Goal: Task Accomplishment & Management: Complete application form

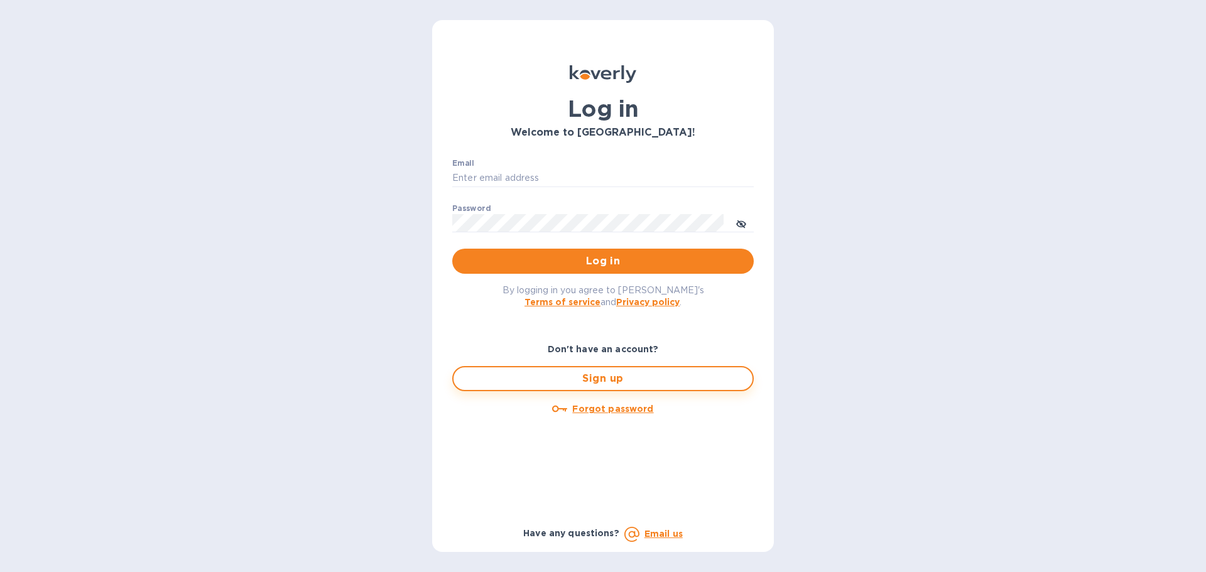
click at [656, 376] on span "Sign up" at bounding box center [603, 378] width 279 height 15
click at [614, 376] on span "Sign up" at bounding box center [603, 378] width 279 height 15
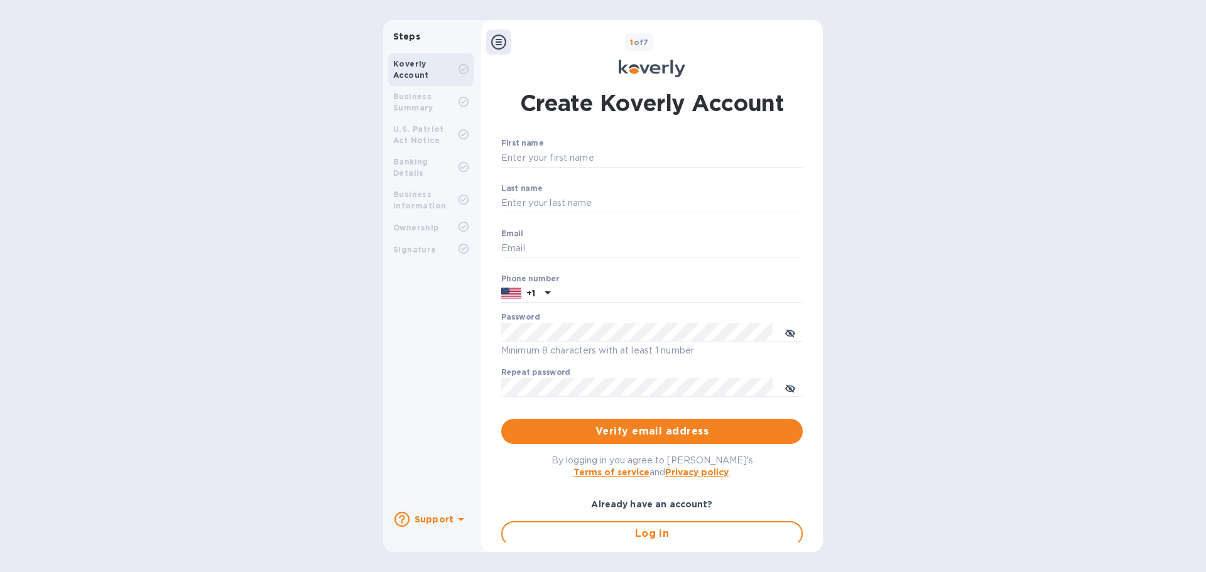
click at [539, 147] on label "First name" at bounding box center [522, 144] width 42 height 8
click at [539, 149] on input "First name" at bounding box center [652, 158] width 302 height 19
type input "[PERSON_NAME]"
click at [525, 192] on label "Last name" at bounding box center [521, 189] width 41 height 8
click at [525, 194] on input "Last name" at bounding box center [652, 203] width 302 height 19
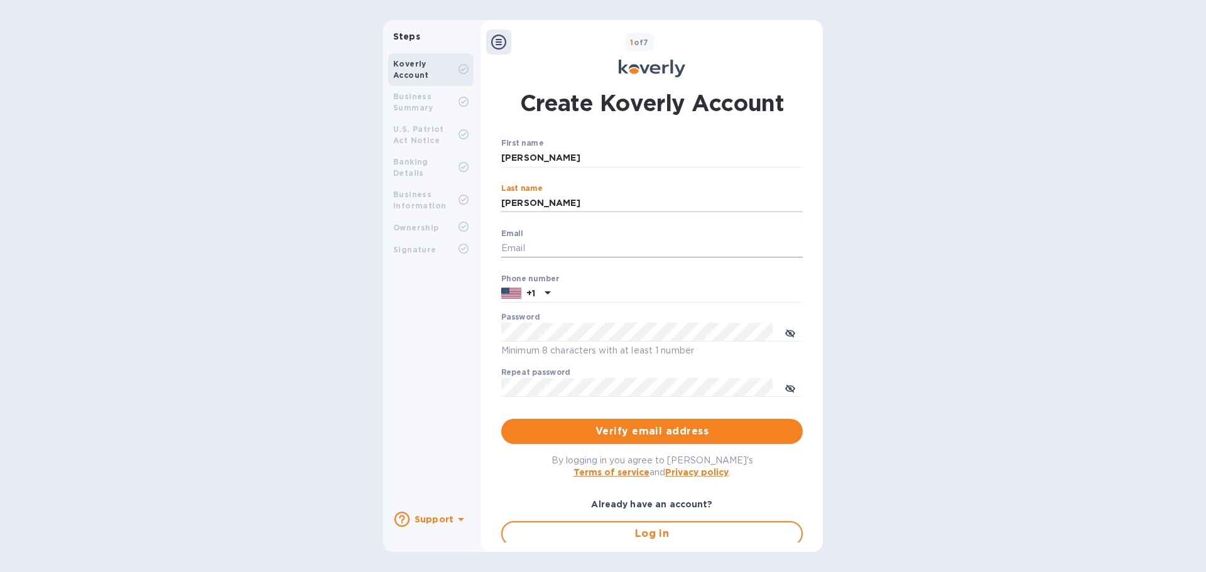
type input "Hersom"
click at [530, 247] on input "Email" at bounding box center [652, 248] width 302 height 19
type input "theresa@fiordisole.com"
click at [979, 440] on div "Steps Koverly Account Business Summary U.S. Patriot Act Notice Banking Details …" at bounding box center [603, 286] width 1206 height 532
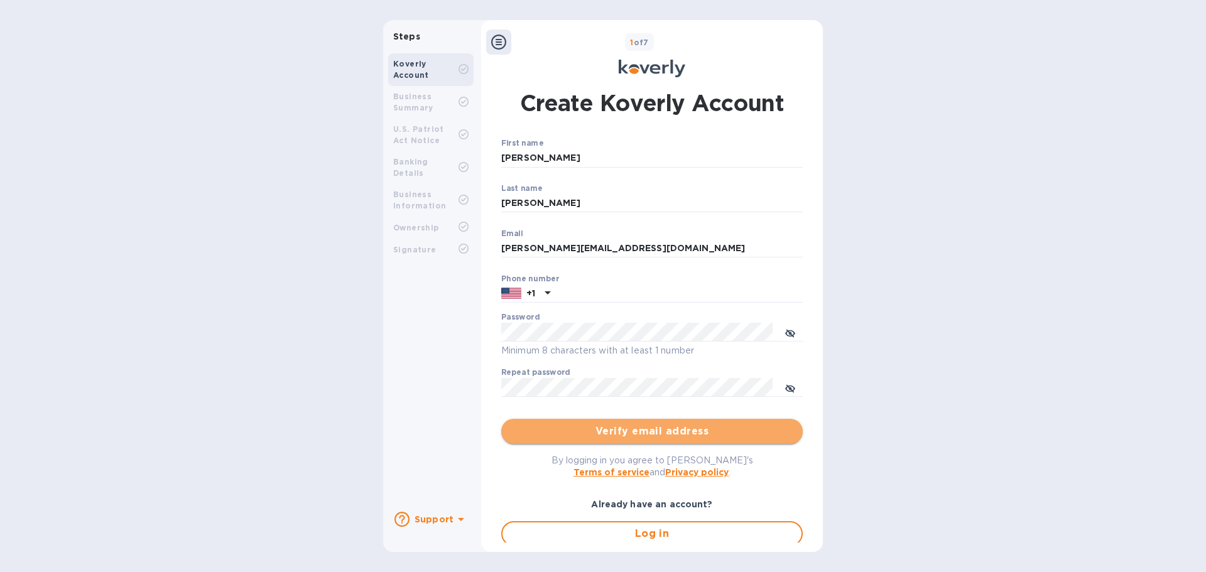
click at [650, 428] on span "Verify email address" at bounding box center [651, 431] width 281 height 15
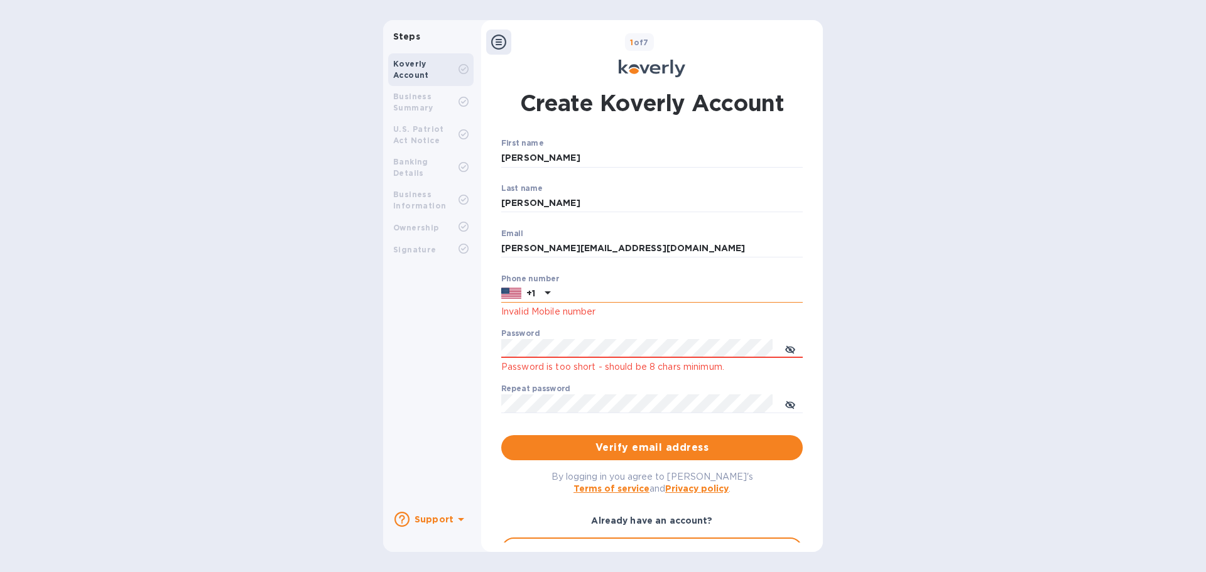
click at [559, 288] on input "text" at bounding box center [678, 294] width 247 height 19
type input "7072318692"
click at [667, 443] on span "Verify email address" at bounding box center [651, 447] width 281 height 15
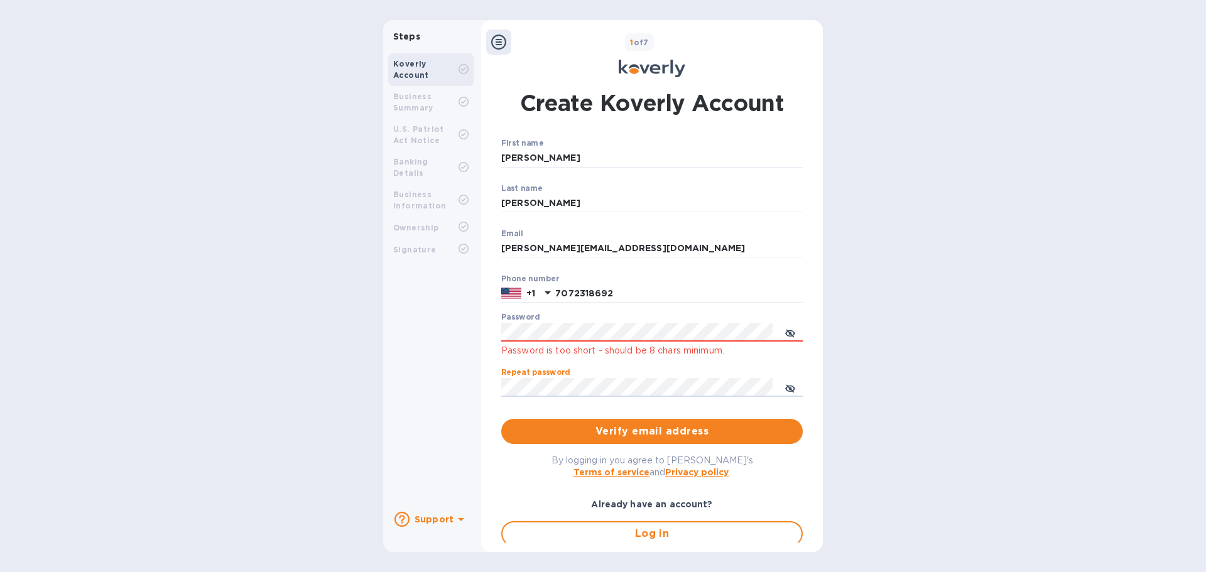
click at [1013, 416] on div "Steps Koverly Account Business Summary U.S. Patriot Act Notice Banking Details …" at bounding box center [603, 286] width 1206 height 532
click at [482, 330] on div "Create Koverly Account First name Theresa ​ Last name Hersom ​ Email theresa@fi…" at bounding box center [652, 311] width 342 height 463
click at [458, 388] on div "Steps Koverly Account Business Summary U.S. Patriot Act Notice Banking Details …" at bounding box center [603, 286] width 440 height 532
click at [464, 335] on div "Steps Koverly Account Business Summary U.S. Patriot Act Notice Banking Details …" at bounding box center [603, 286] width 440 height 532
click at [794, 492] on div "First name Theresa ​ Last name Hersom ​ Email theresa@fiordisole.com ​ Phone nu…" at bounding box center [652, 360] width 302 height 443
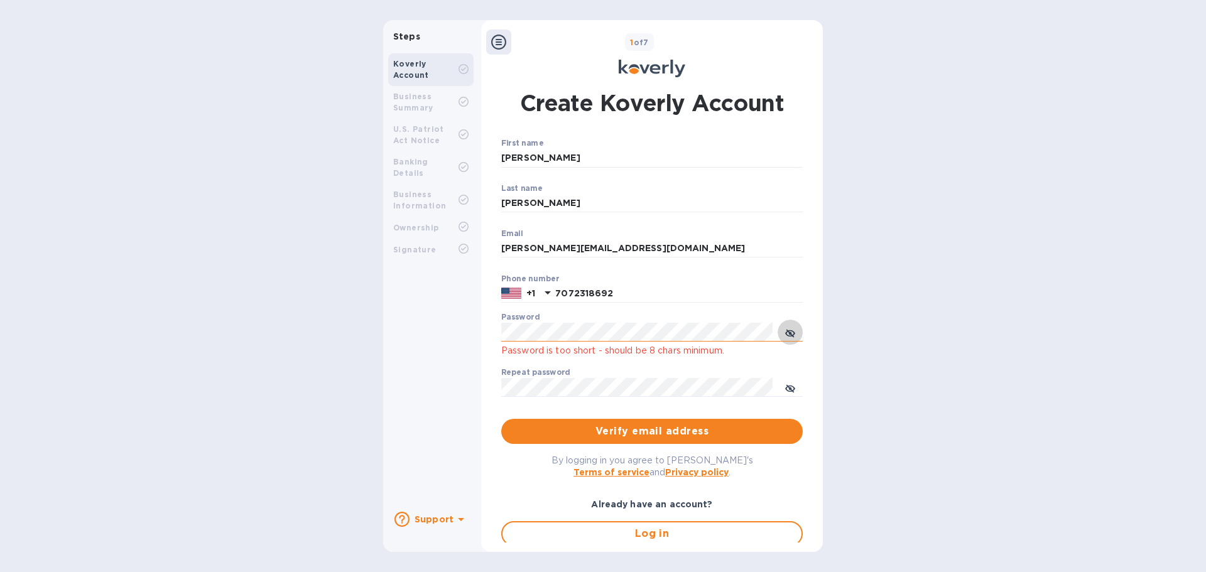
click at [788, 332] on icon "toggle password visibility" at bounding box center [790, 334] width 10 height 10
click at [787, 385] on icon "toggle password visibility" at bounding box center [790, 389] width 10 height 10
click at [631, 289] on input "7072318692" at bounding box center [678, 294] width 247 height 19
click at [791, 334] on icon "toggle password visibility" at bounding box center [790, 334] width 10 height 10
click at [887, 367] on div "Steps Koverly Account Business Summary U.S. Patriot Act Notice Banking Details …" at bounding box center [603, 286] width 1206 height 532
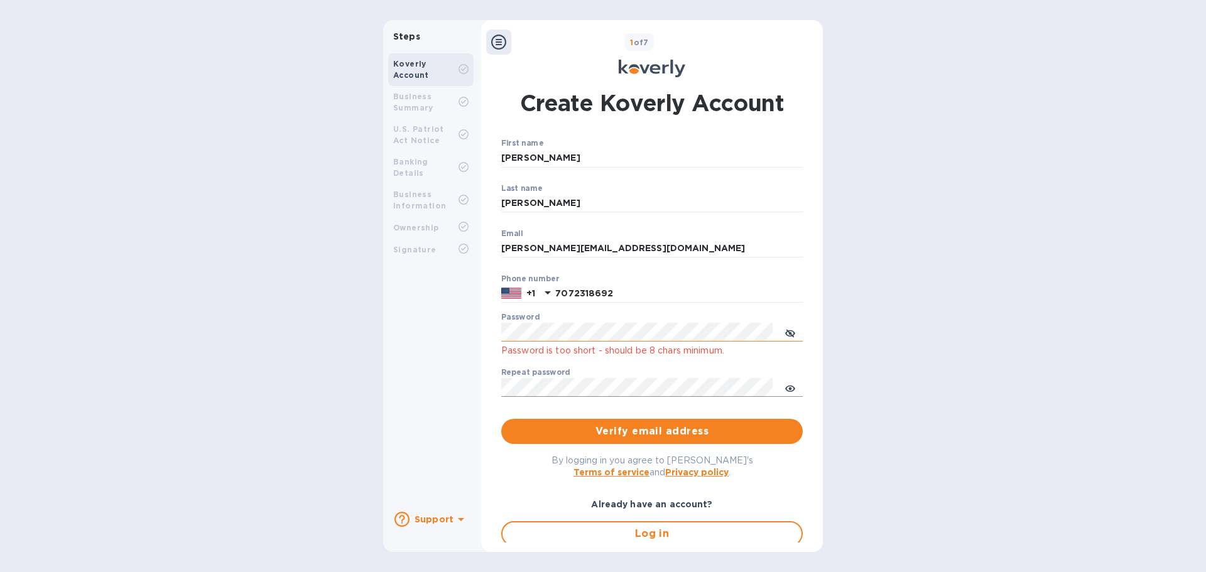
click at [665, 351] on p "Password is too short - should be 8 chars minimum." at bounding box center [652, 351] width 302 height 14
click at [476, 330] on div "Steps Koverly Account Business Summary U.S. Patriot Act Notice Banking Details …" at bounding box center [603, 286] width 440 height 532
click at [430, 321] on div "Steps Koverly Account Business Summary U.S. Patriot Act Notice Banking Details …" at bounding box center [603, 286] width 440 height 532
click at [524, 367] on div "First name Theresa ​ Last name Hersom ​ Email theresa@fiordisole.com ​ Phone nu…" at bounding box center [652, 276] width 302 height 275
click at [511, 481] on div "First name Theresa ​ Last name Hersom ​ Email theresa@fiordisole.com ​ Phone nu…" at bounding box center [652, 360] width 302 height 443
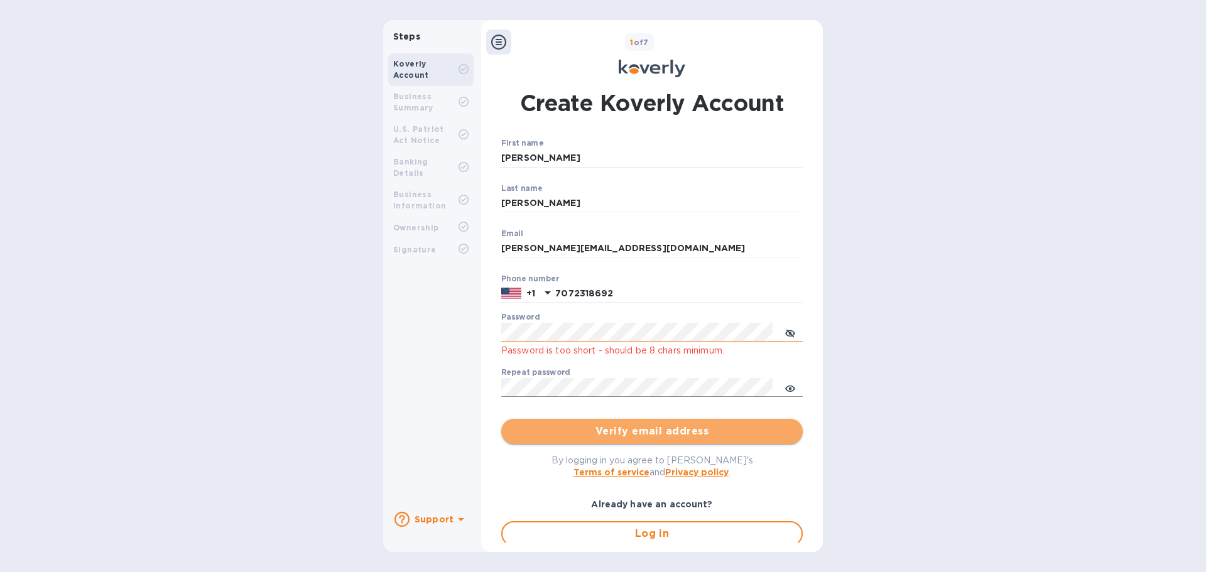
click at [695, 428] on span "Verify email address" at bounding box center [651, 431] width 281 height 15
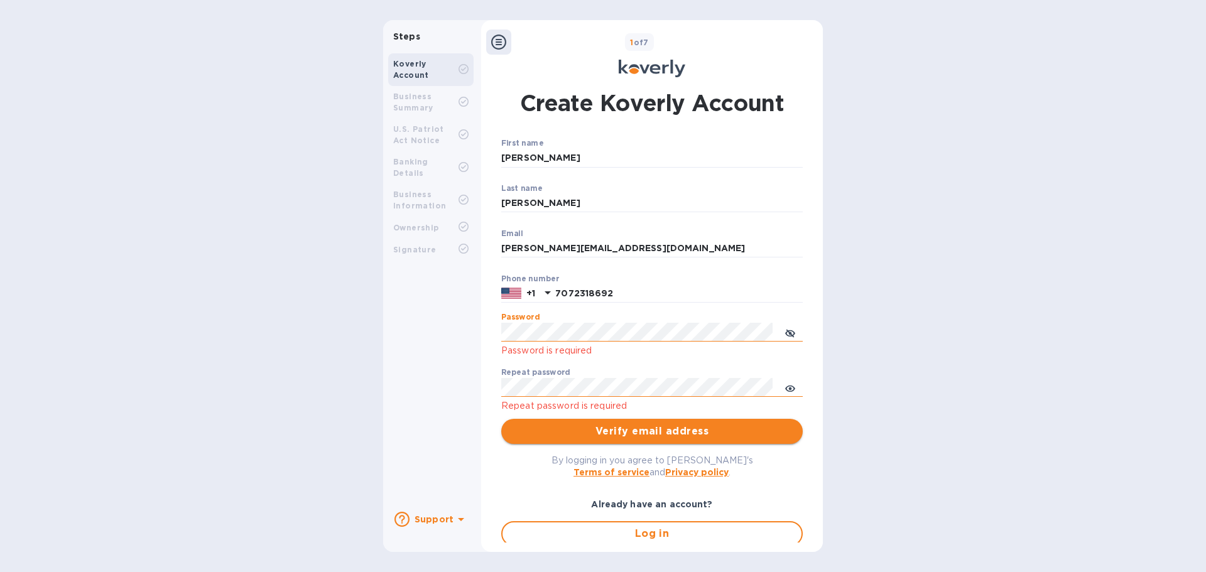
click at [588, 427] on span "Verify email address" at bounding box center [651, 431] width 281 height 15
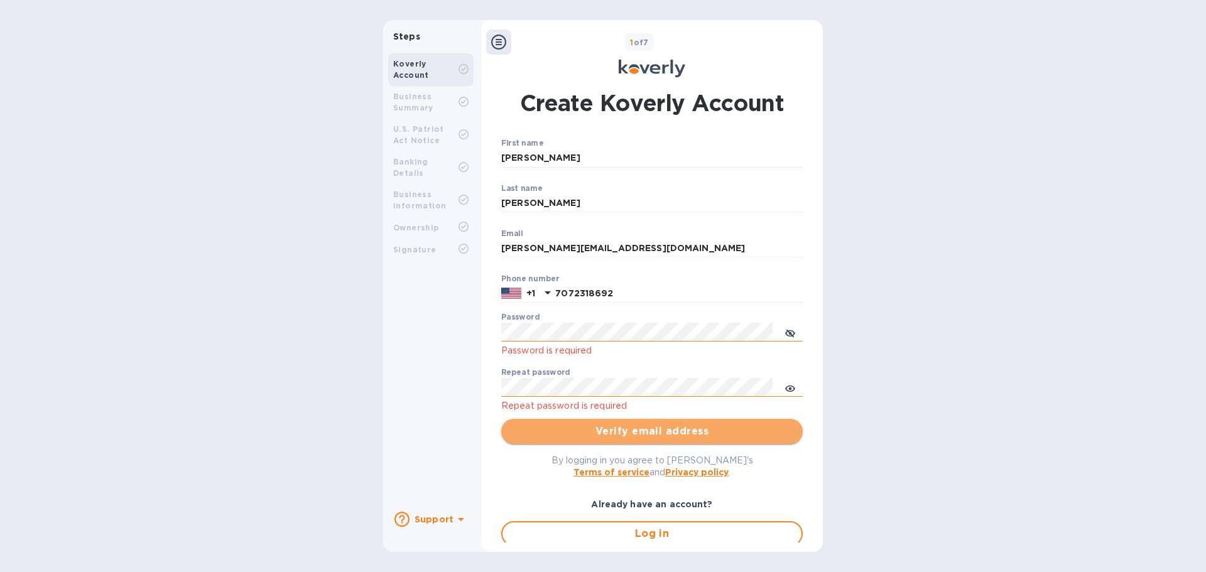
click at [590, 424] on span "Verify email address" at bounding box center [651, 431] width 281 height 15
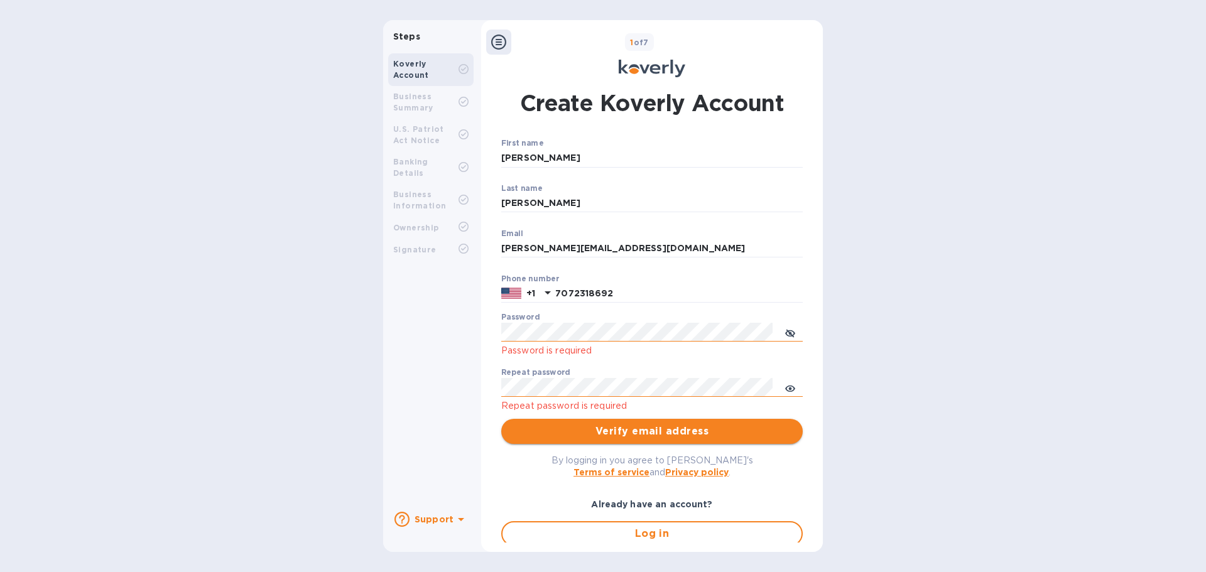
scroll to position [46, 0]
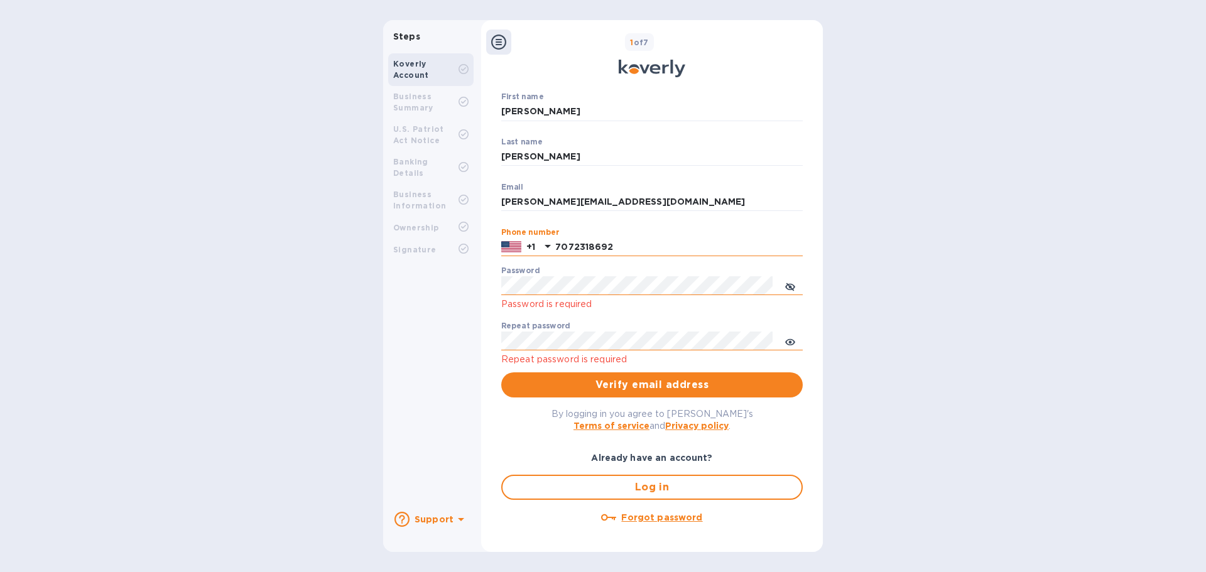
click at [653, 247] on input "7072318692" at bounding box center [678, 247] width 247 height 19
click at [789, 342] on icon "toggle password visibility" at bounding box center [790, 341] width 3 height 3
click at [508, 449] on div "Already have an account?" at bounding box center [652, 458] width 312 height 23
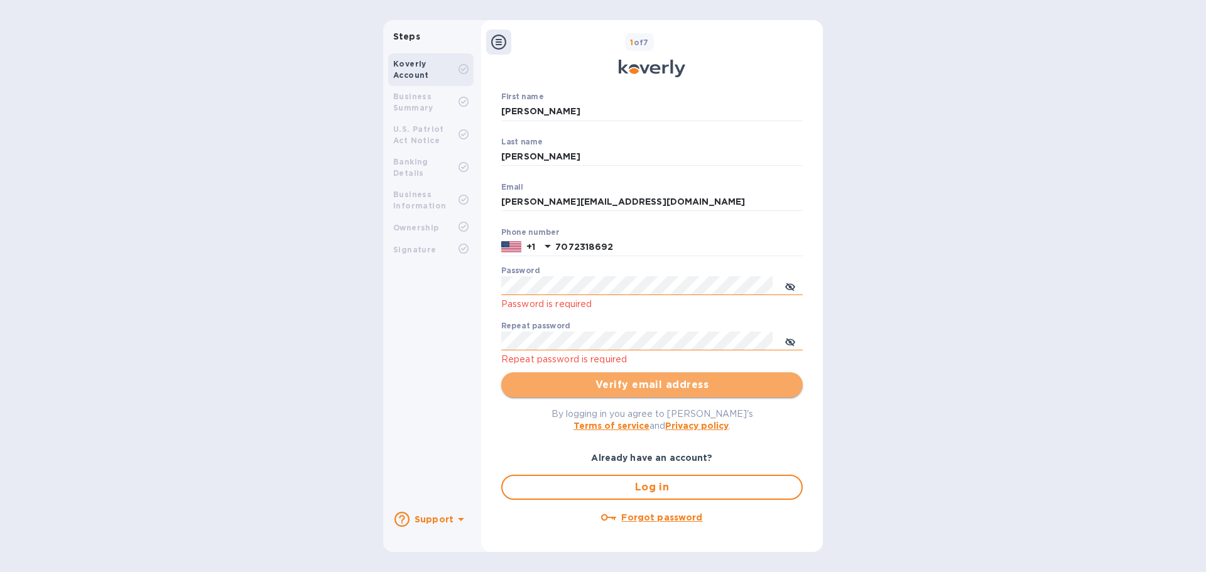
click at [703, 379] on span "Verify email address" at bounding box center [651, 385] width 281 height 15
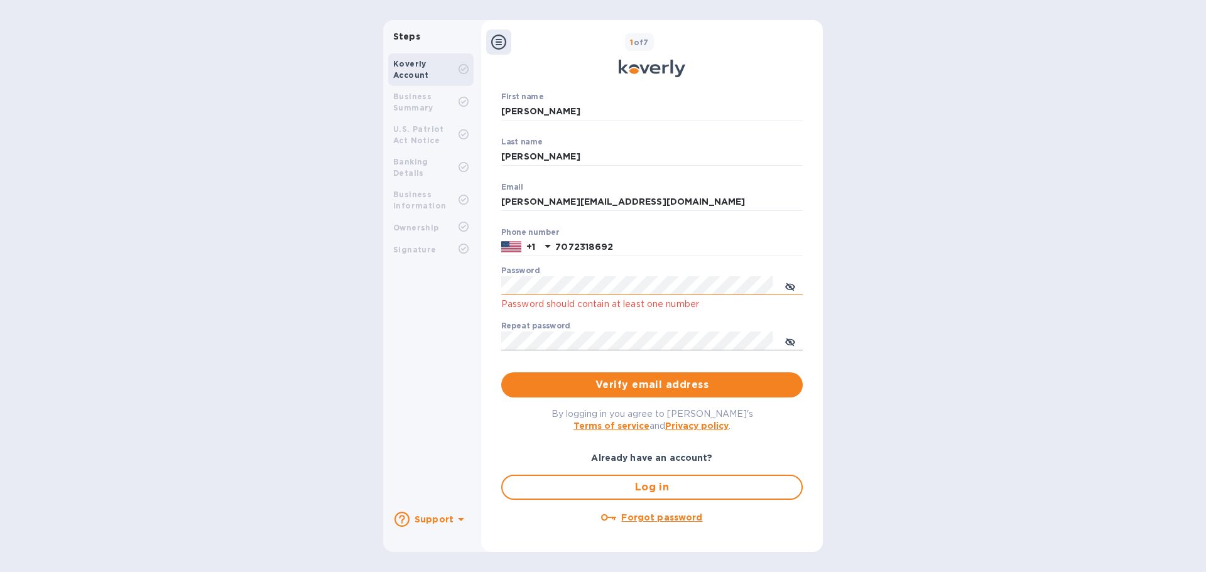
click at [795, 435] on div "First name Theresa ​ Last name Hersom ​ Email theresa@fiordisole.com ​ Phone nu…" at bounding box center [652, 313] width 302 height 443
click at [611, 383] on span "Verify email address" at bounding box center [651, 385] width 281 height 15
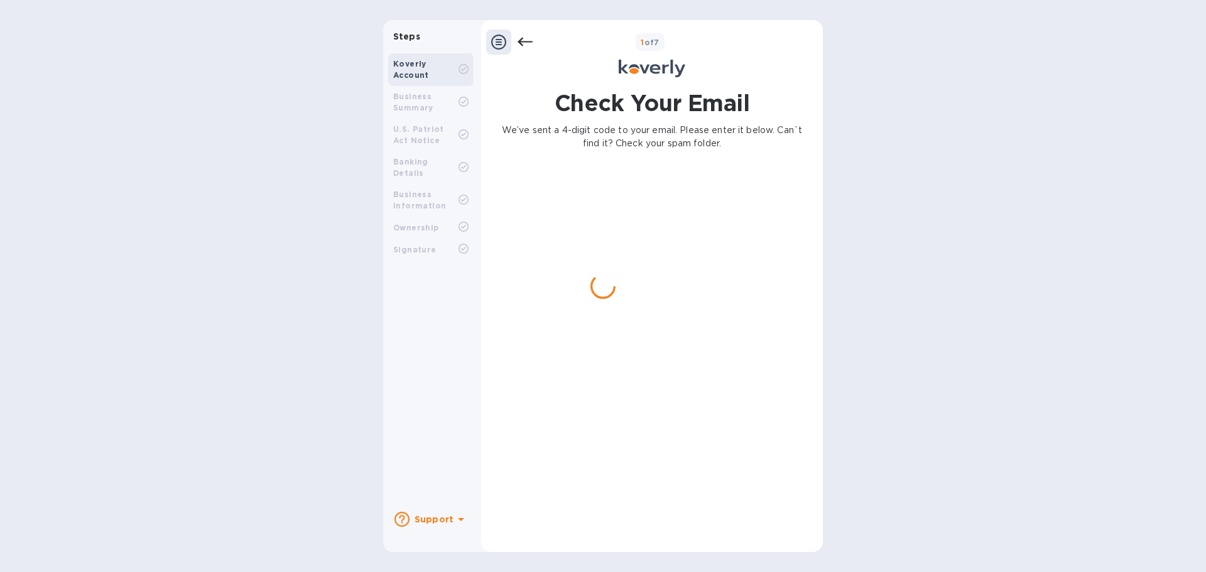
scroll to position [0, 0]
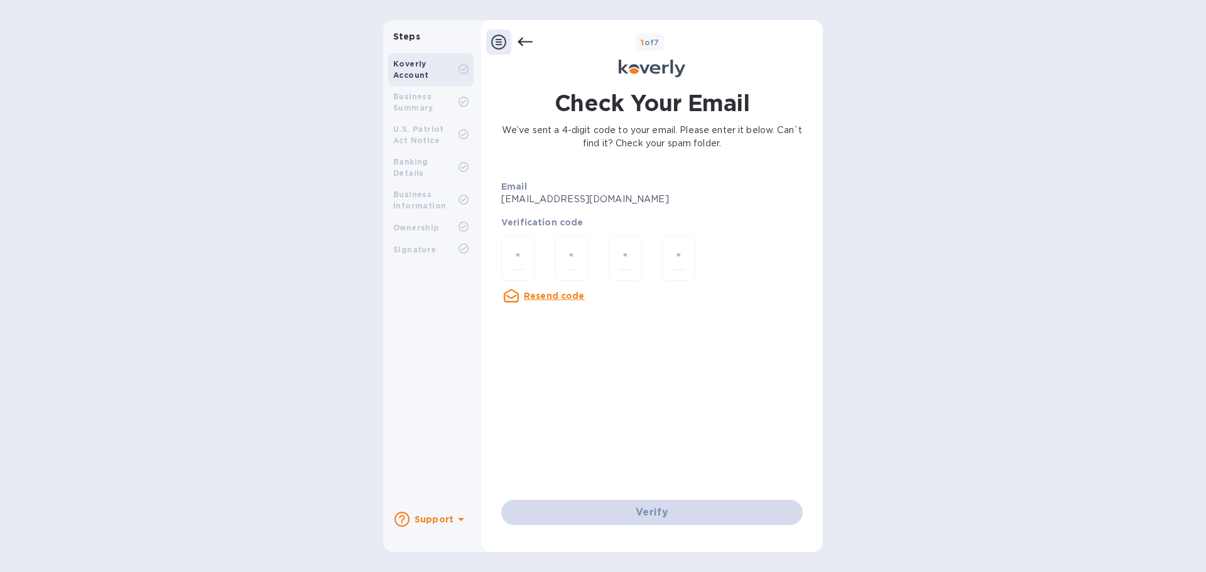
click at [563, 293] on u "Resend code" at bounding box center [554, 296] width 61 height 10
click at [558, 295] on u "Resend code" at bounding box center [554, 296] width 61 height 10
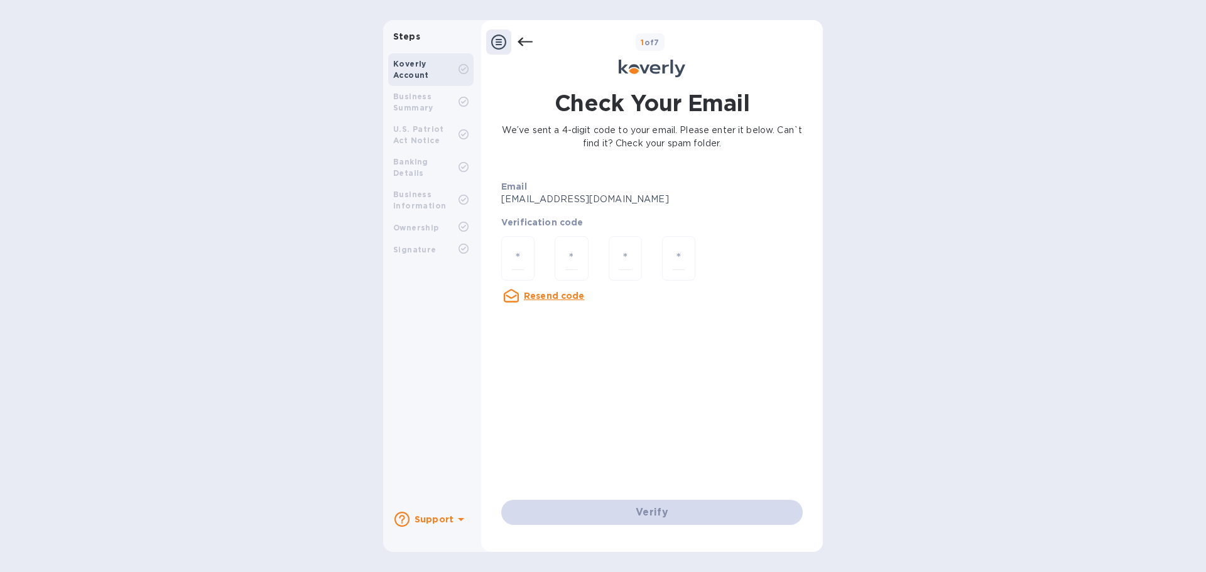
drag, startPoint x: 555, startPoint y: 297, endPoint x: 563, endPoint y: 286, distance: 13.6
click at [555, 298] on u "Resend code" at bounding box center [554, 296] width 61 height 10
click at [572, 287] on div "Resend code" at bounding box center [543, 295] width 94 height 25
drag, startPoint x: 827, startPoint y: 314, endPoint x: 839, endPoint y: 303, distance: 16.0
click at [839, 303] on div "Steps Koverly Account Business Summary U.S. Patriot Act Notice Banking Details …" at bounding box center [603, 286] width 1206 height 532
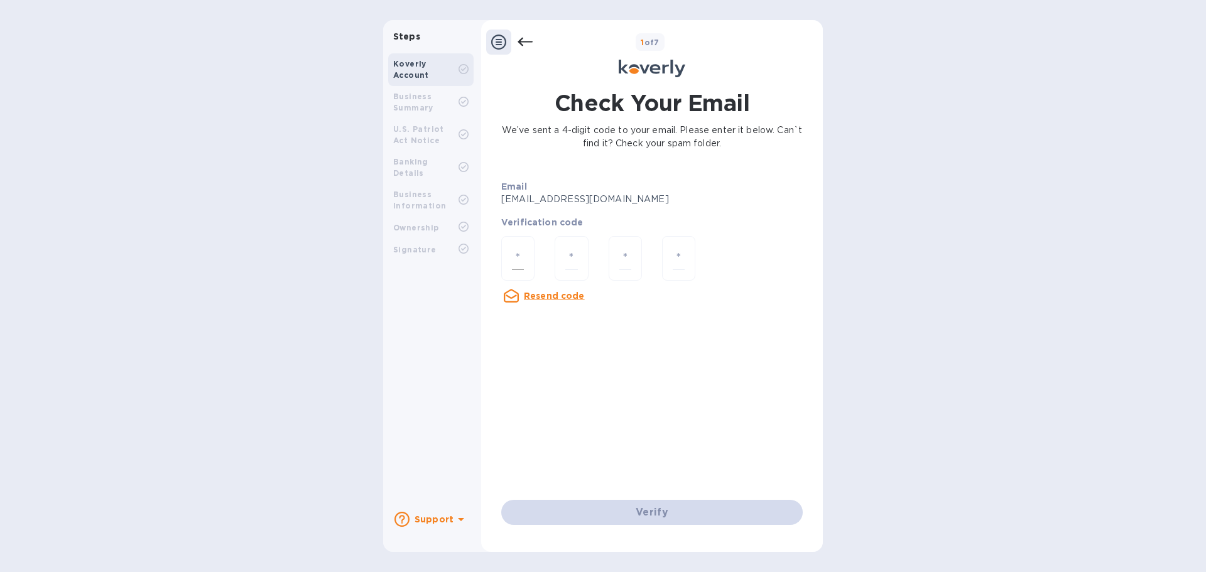
click at [520, 256] on input "number" at bounding box center [518, 258] width 12 height 23
type input "5"
type input "0"
type input "4"
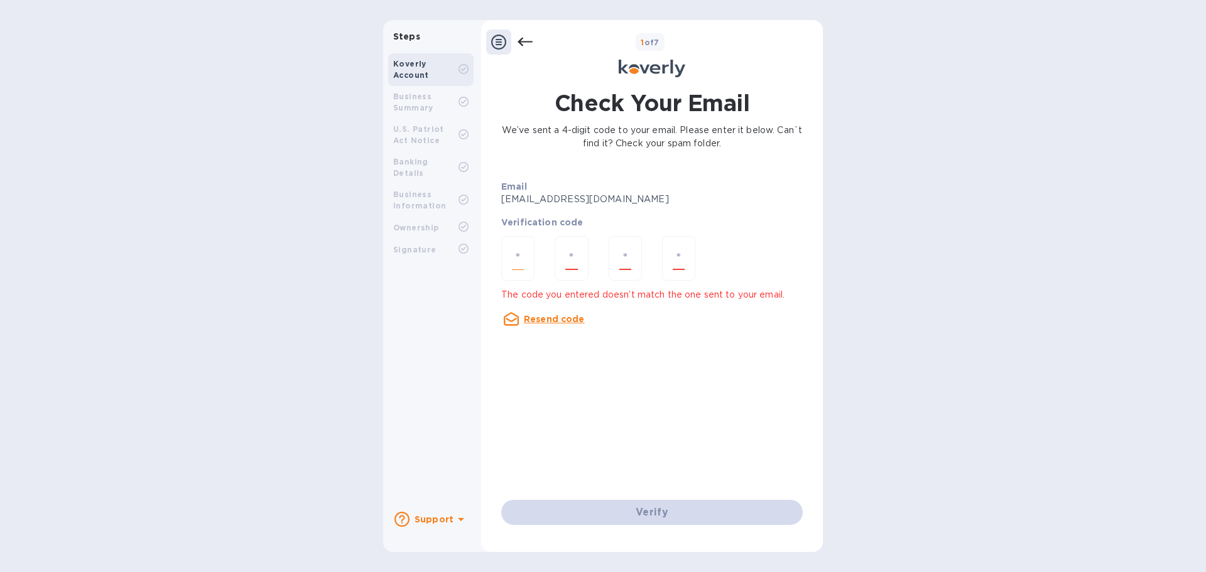
click at [525, 254] on div at bounding box center [517, 258] width 33 height 45
type input "6"
type input "2"
type input "6"
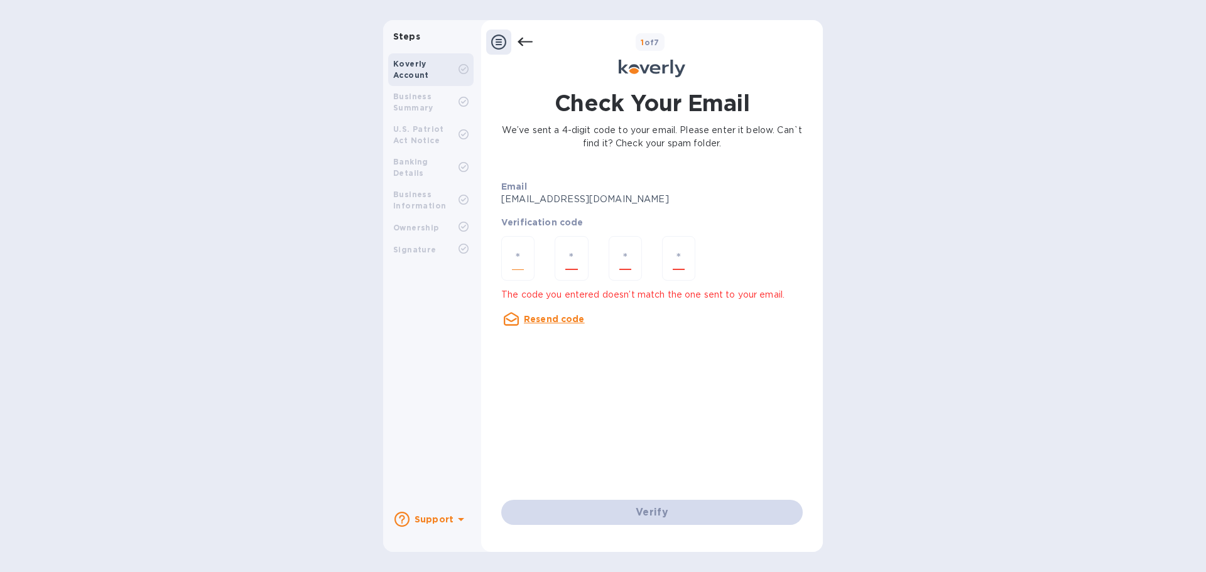
click at [523, 253] on input "number" at bounding box center [518, 258] width 12 height 23
type input "2"
type input "8"
type input "4"
type input "9"
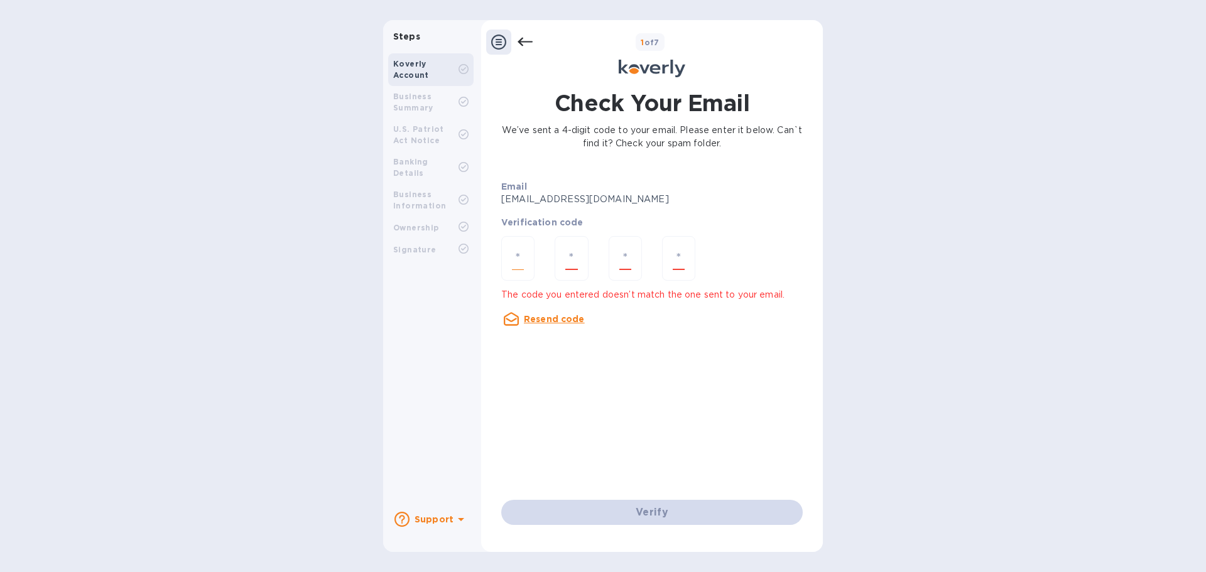
click at [521, 251] on input "number" at bounding box center [518, 258] width 12 height 23
type input "3"
type input "7"
type input "1"
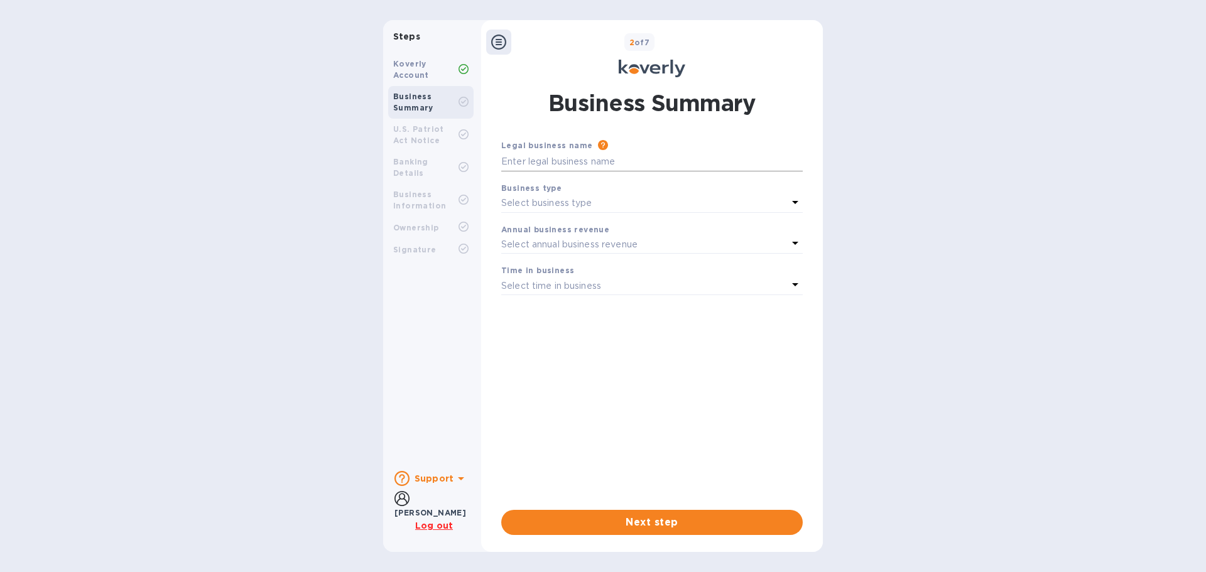
click at [552, 159] on input "text" at bounding box center [652, 162] width 302 height 19
type input "Fior di Sole"
click at [586, 197] on p "Select business type" at bounding box center [546, 203] width 91 height 13
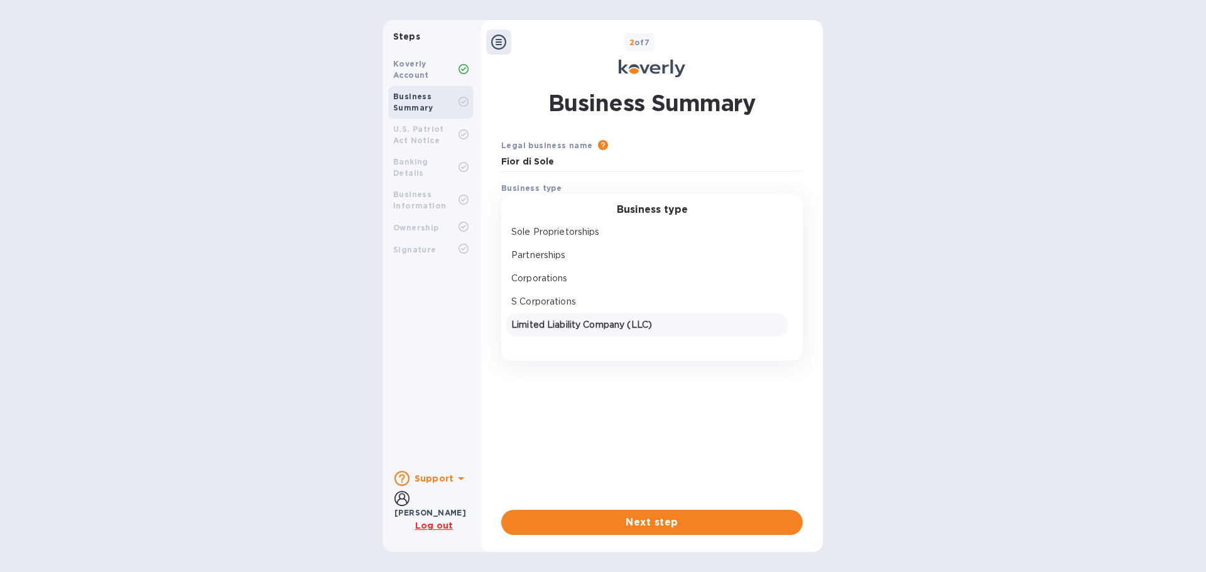
click at [592, 324] on p "Limited Liability Company (LLC)" at bounding box center [646, 324] width 271 height 13
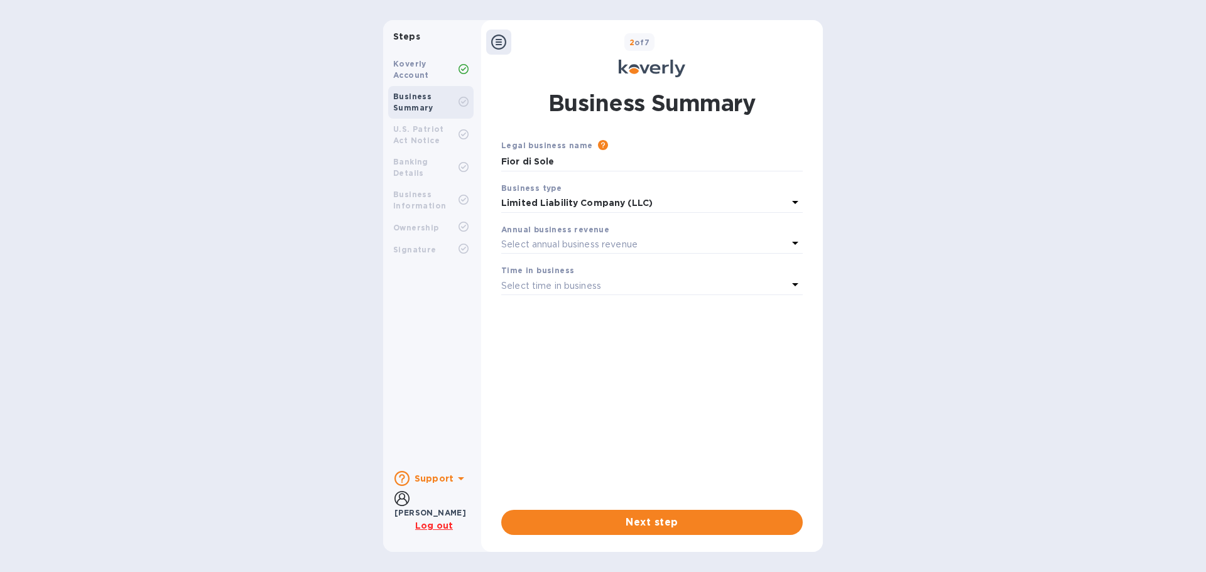
click at [798, 239] on icon at bounding box center [795, 243] width 15 height 15
click at [552, 226] on b "Annual business revenue" at bounding box center [555, 229] width 108 height 9
click at [790, 280] on icon at bounding box center [795, 284] width 15 height 15
click at [584, 383] on p "More than 5 years" at bounding box center [646, 384] width 271 height 13
click at [712, 521] on span "Next step" at bounding box center [651, 522] width 281 height 15
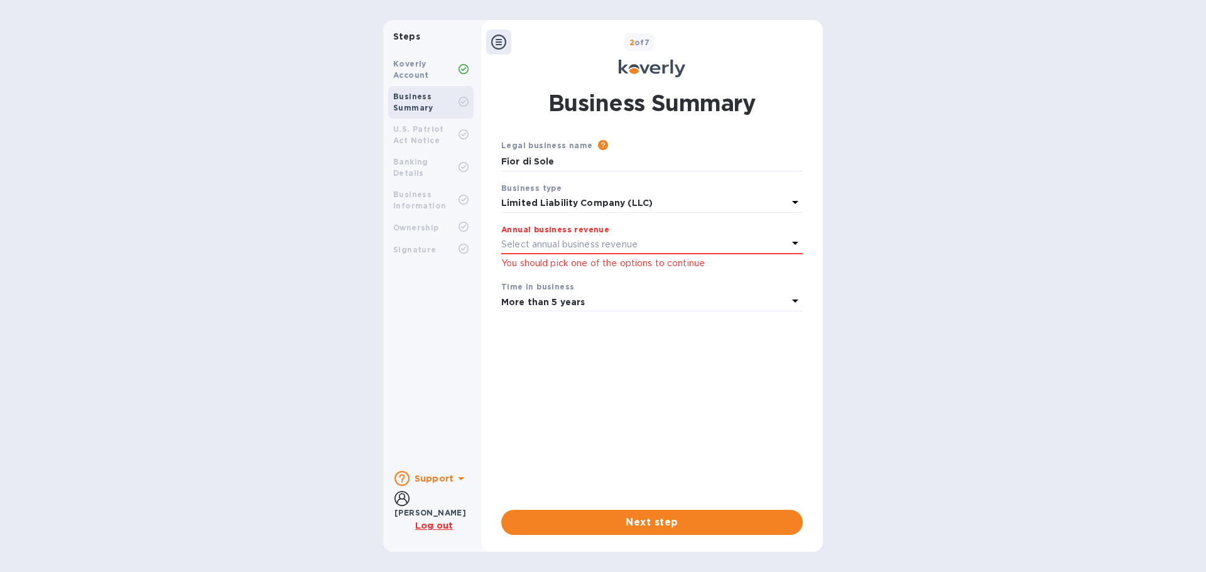
click at [531, 245] on p "Select annual business revenue" at bounding box center [569, 244] width 136 height 13
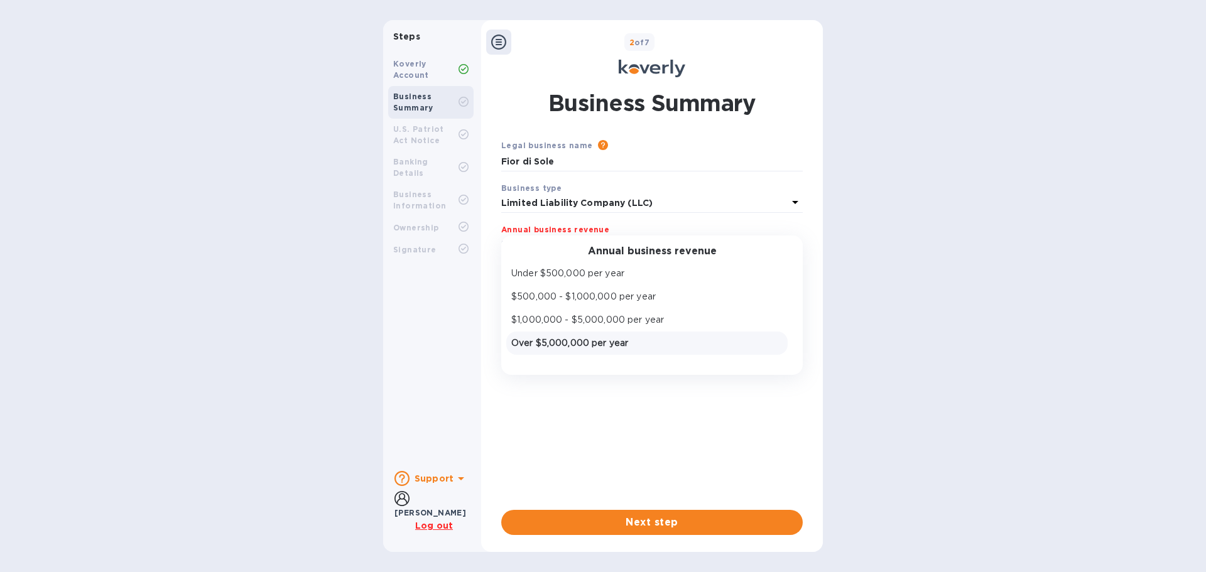
click at [531, 342] on p "Over $5,000,000 per year" at bounding box center [646, 343] width 271 height 13
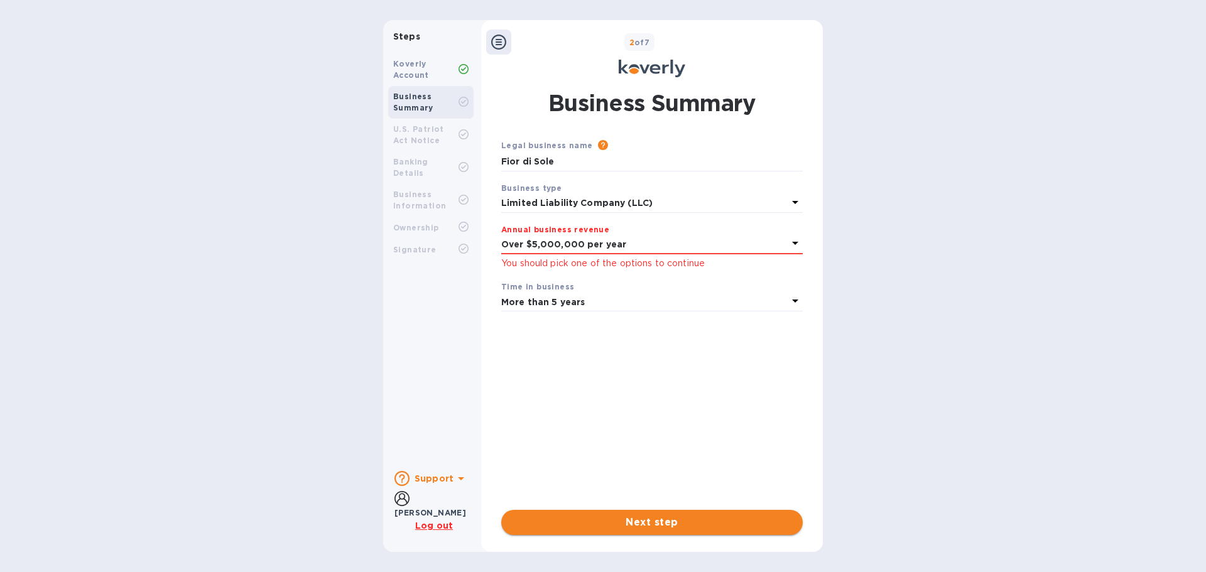
click at [686, 519] on span "Next step" at bounding box center [651, 522] width 281 height 15
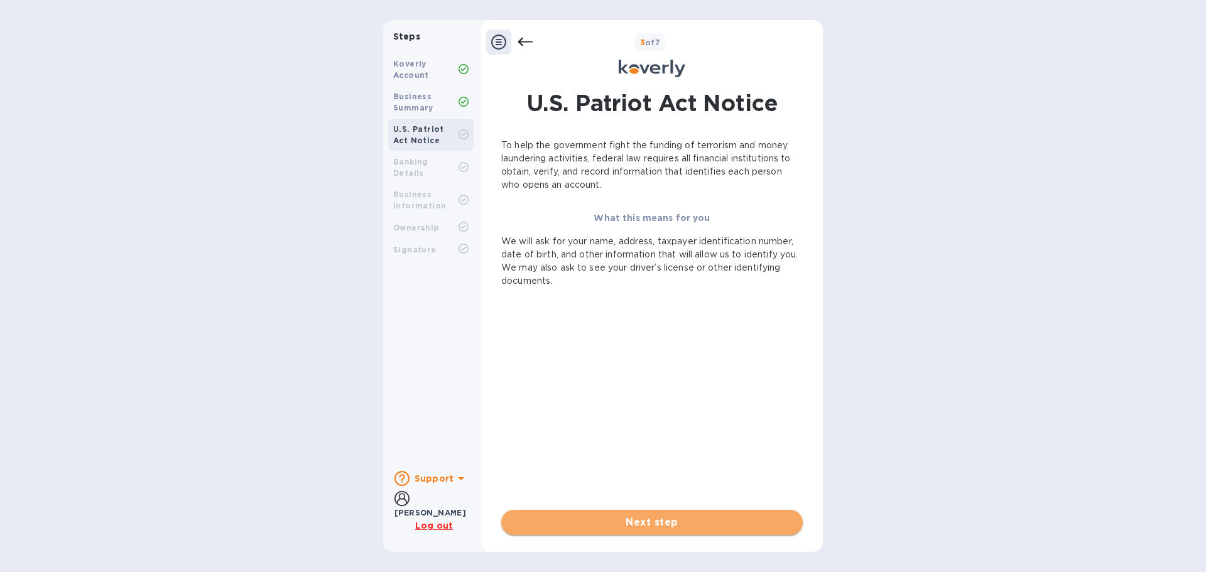
click at [724, 522] on span "Next step" at bounding box center [651, 522] width 281 height 15
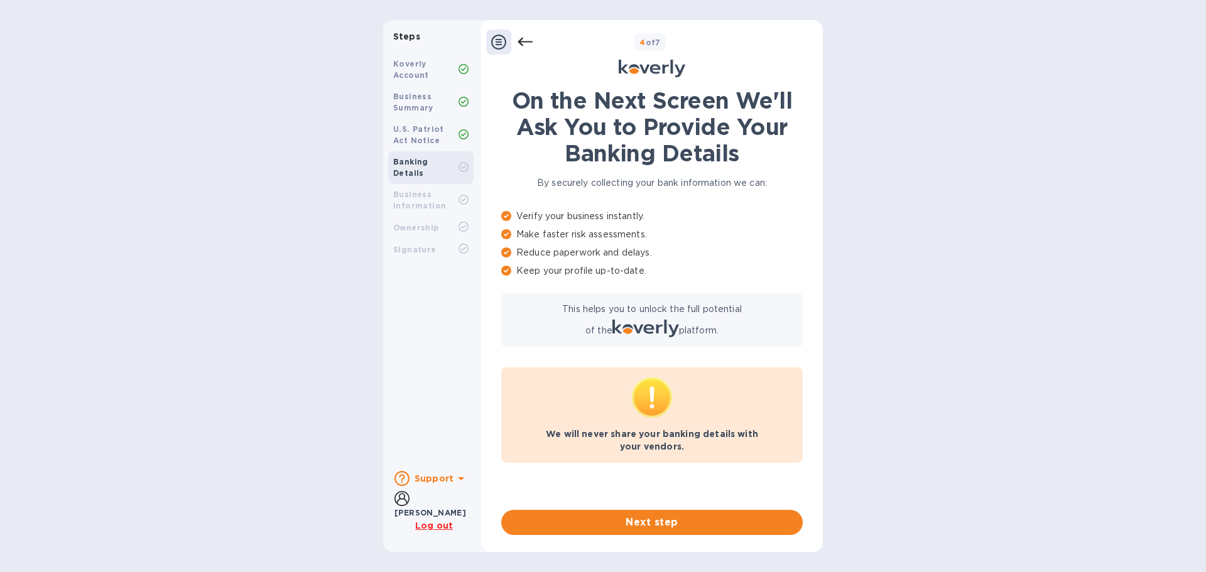
click at [415, 65] on b "Koverly Account" at bounding box center [411, 69] width 36 height 21
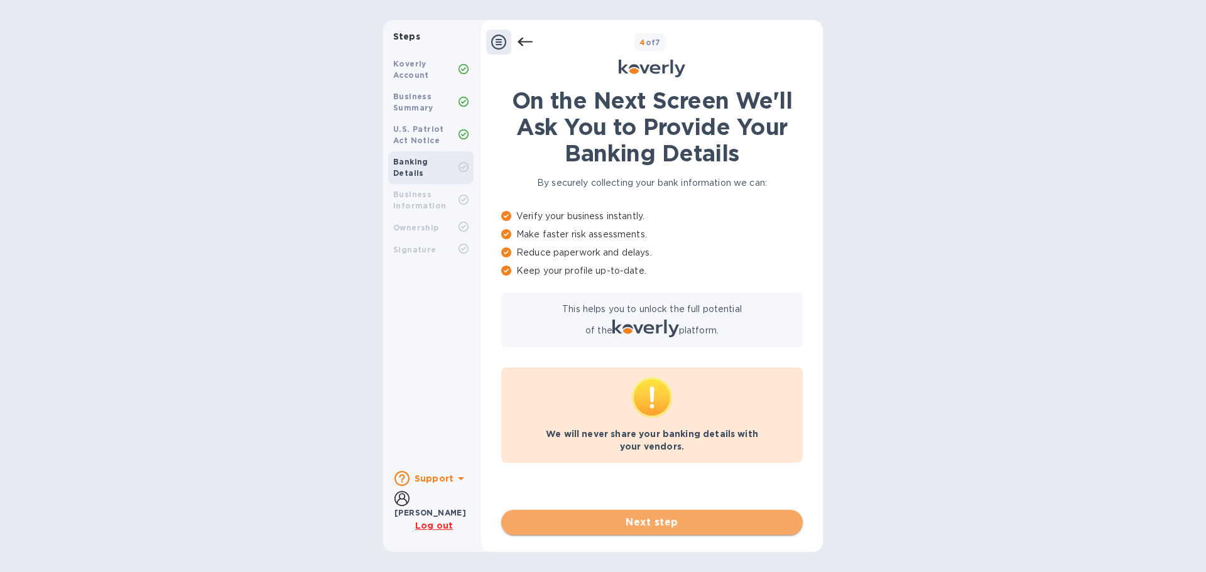
click at [695, 521] on span "Next step" at bounding box center [651, 522] width 281 height 15
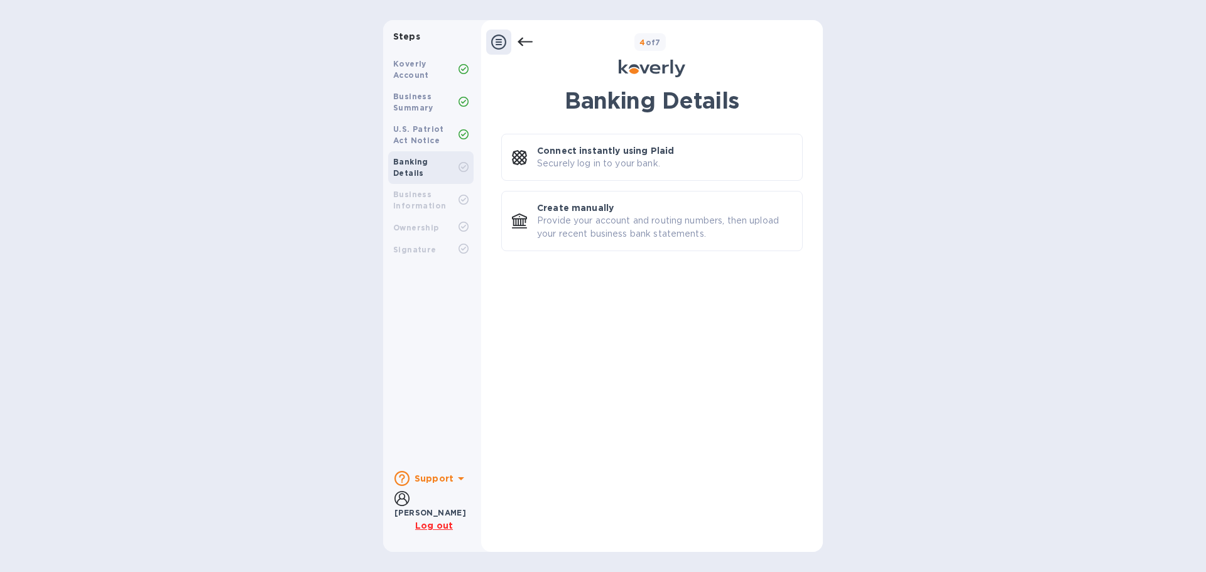
click at [413, 70] on b "Koverly Account" at bounding box center [411, 69] width 36 height 21
click at [438, 528] on u "Log out" at bounding box center [434, 526] width 38 height 10
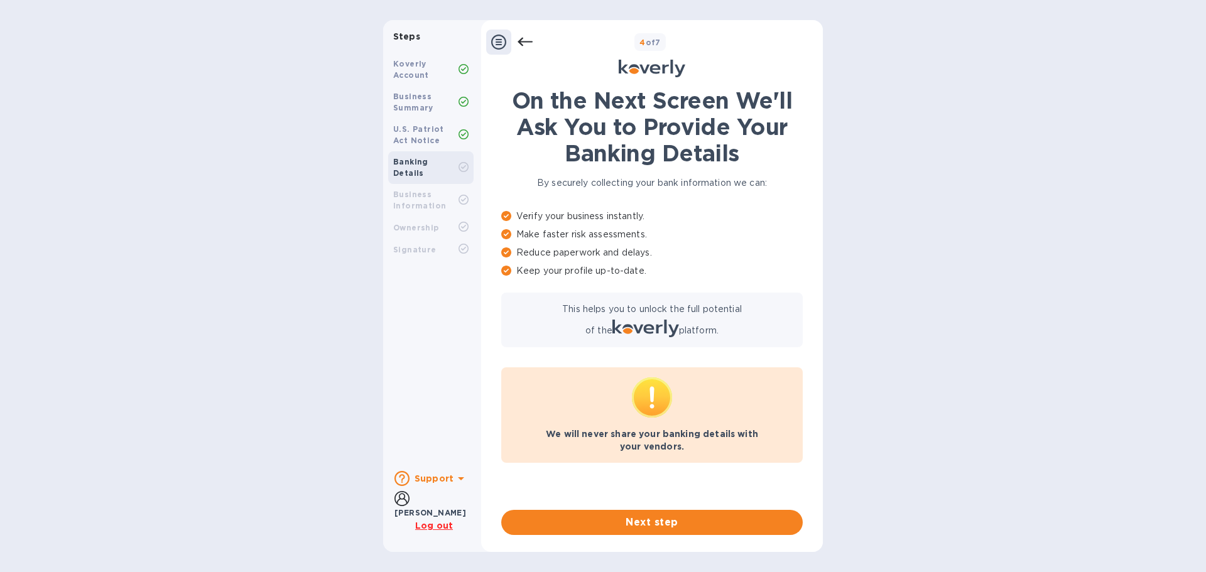
click at [433, 526] on u "Log out" at bounding box center [434, 526] width 38 height 10
click at [404, 62] on b "Koverly Account" at bounding box center [411, 69] width 36 height 21
click at [680, 518] on span "Next step" at bounding box center [651, 522] width 281 height 15
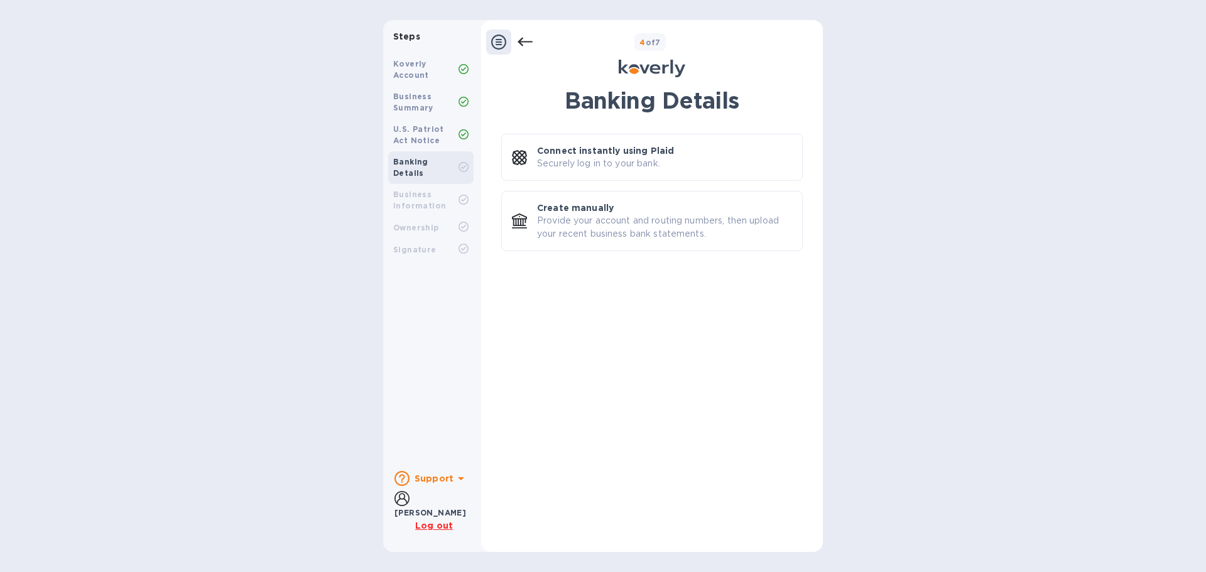
click at [79, 78] on div "Steps Koverly Account Business Summary U.S. Patriot Act Notice Banking Details …" at bounding box center [603, 286] width 1206 height 532
click at [494, 36] on icon at bounding box center [498, 42] width 15 height 15
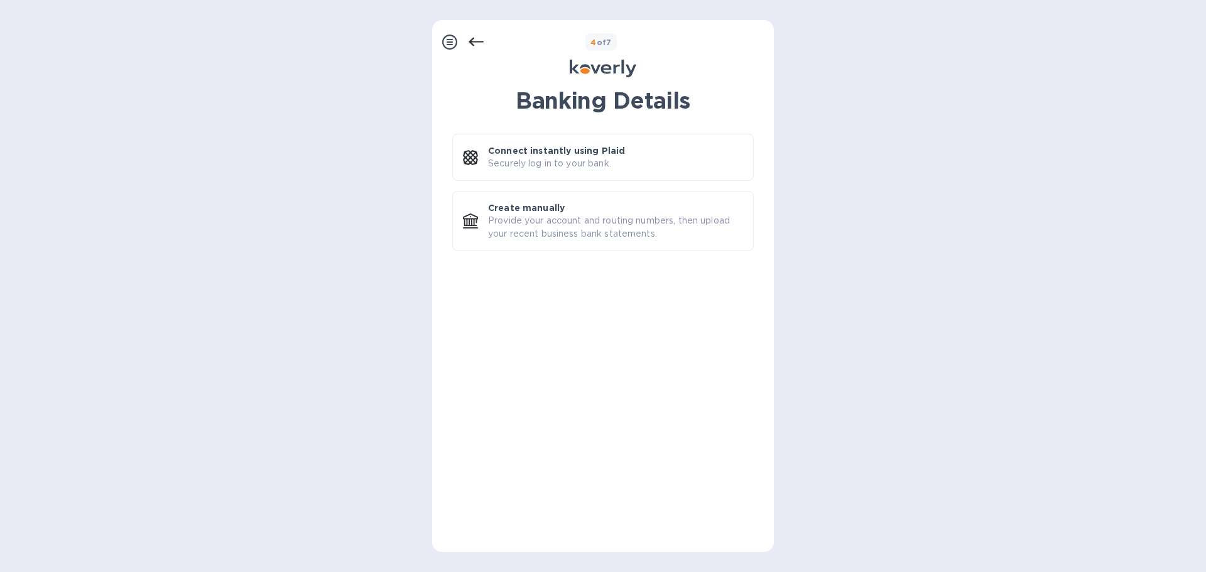
click at [474, 38] on icon at bounding box center [476, 42] width 15 height 9
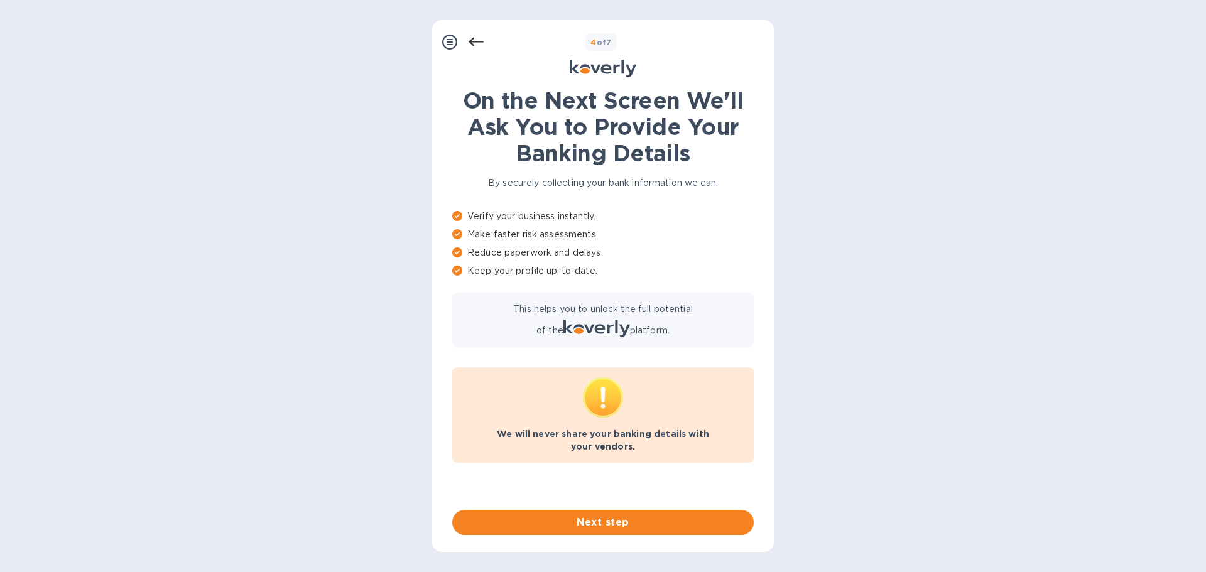
click at [474, 38] on icon at bounding box center [476, 42] width 15 height 9
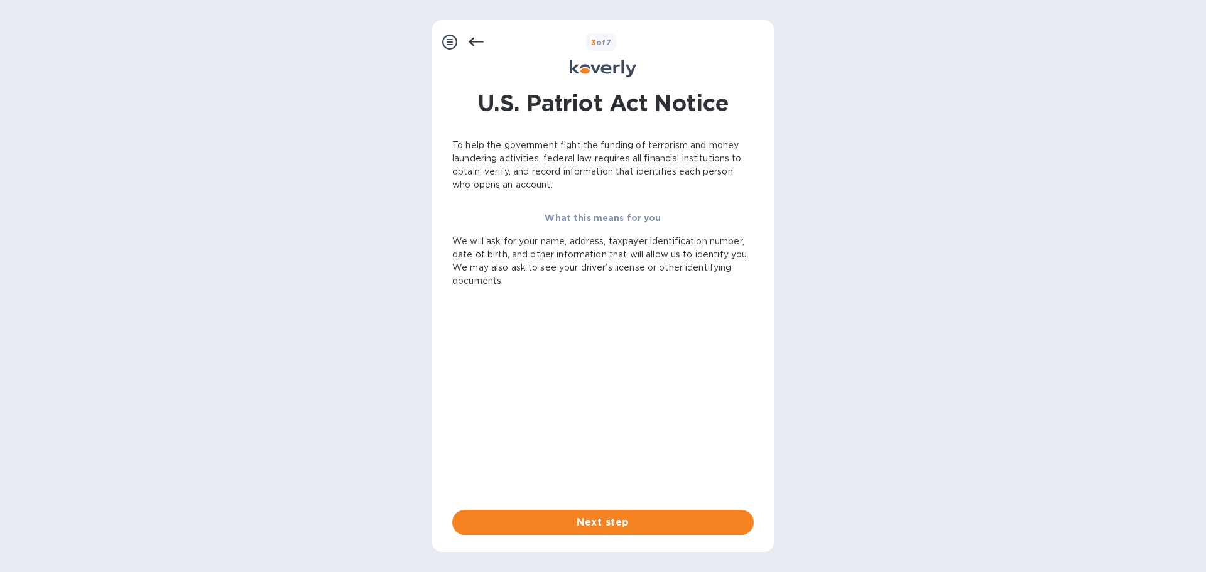
click at [480, 38] on icon at bounding box center [476, 42] width 15 height 15
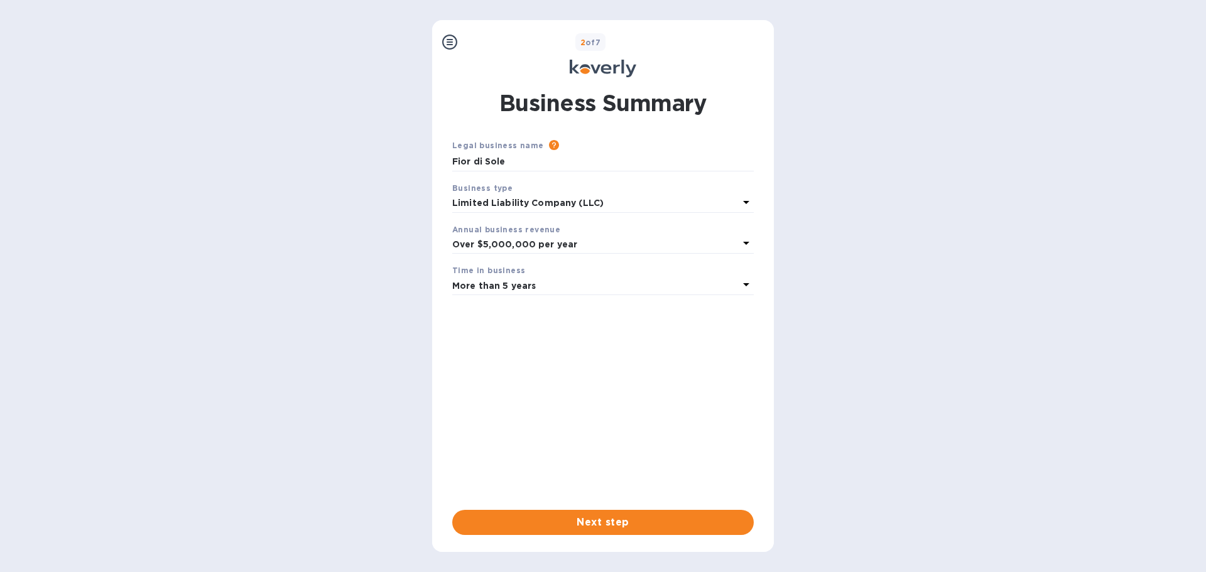
click at [443, 38] on icon at bounding box center [449, 42] width 15 height 15
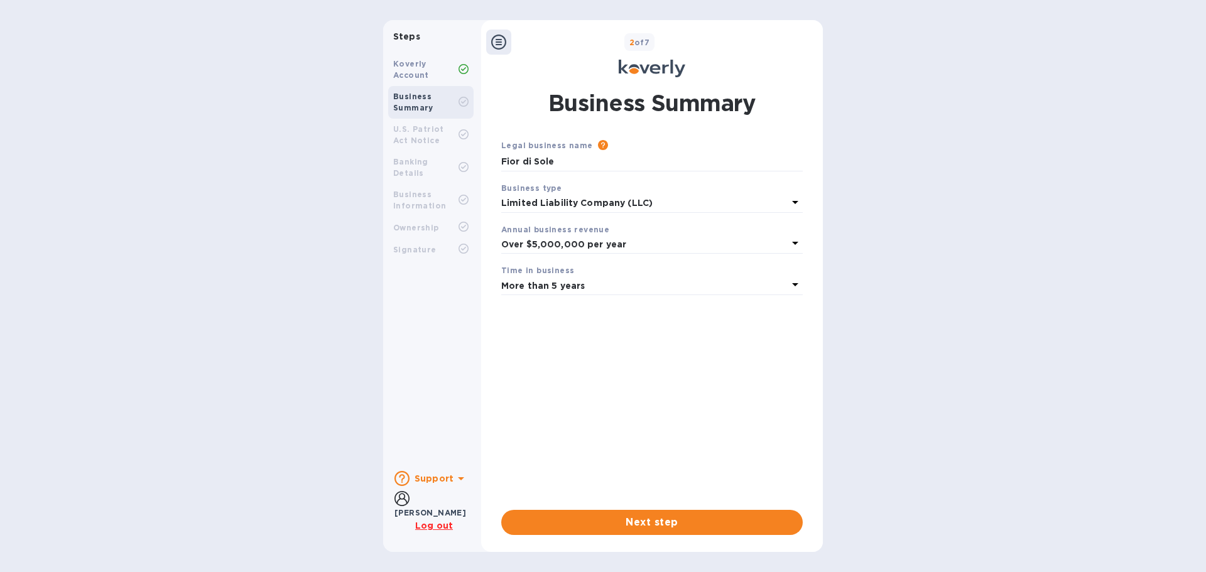
click at [437, 525] on u "Log out" at bounding box center [434, 526] width 38 height 10
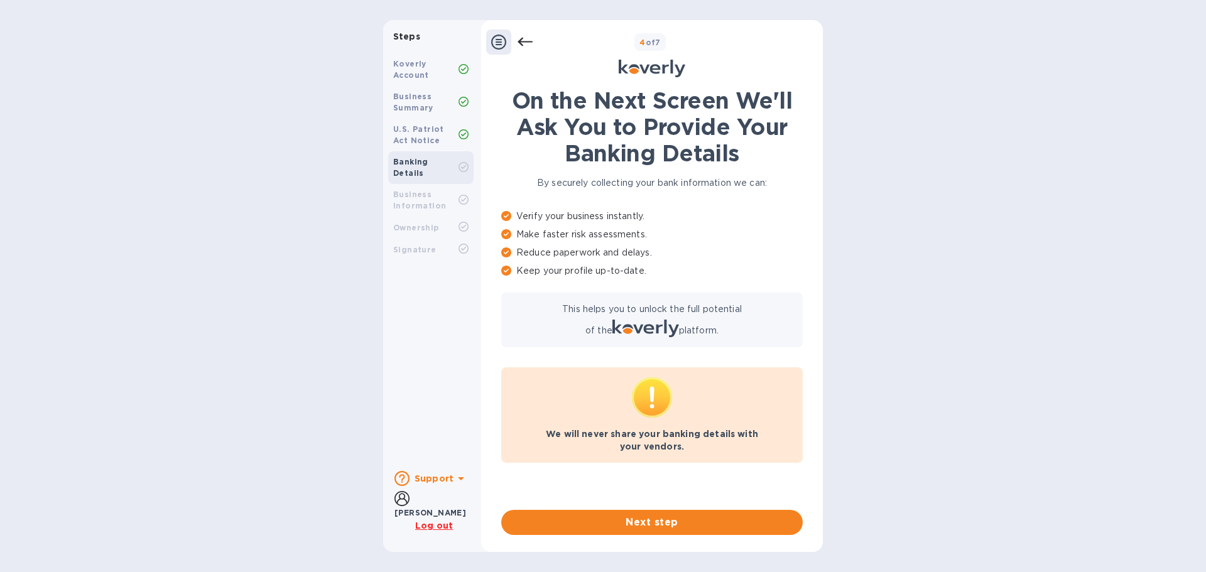
click at [426, 72] on b "Koverly Account" at bounding box center [411, 69] width 36 height 21
click at [723, 444] on p "We will never share your banking details with your vendors." at bounding box center [651, 440] width 281 height 25
click at [670, 523] on span "Next step" at bounding box center [651, 522] width 281 height 15
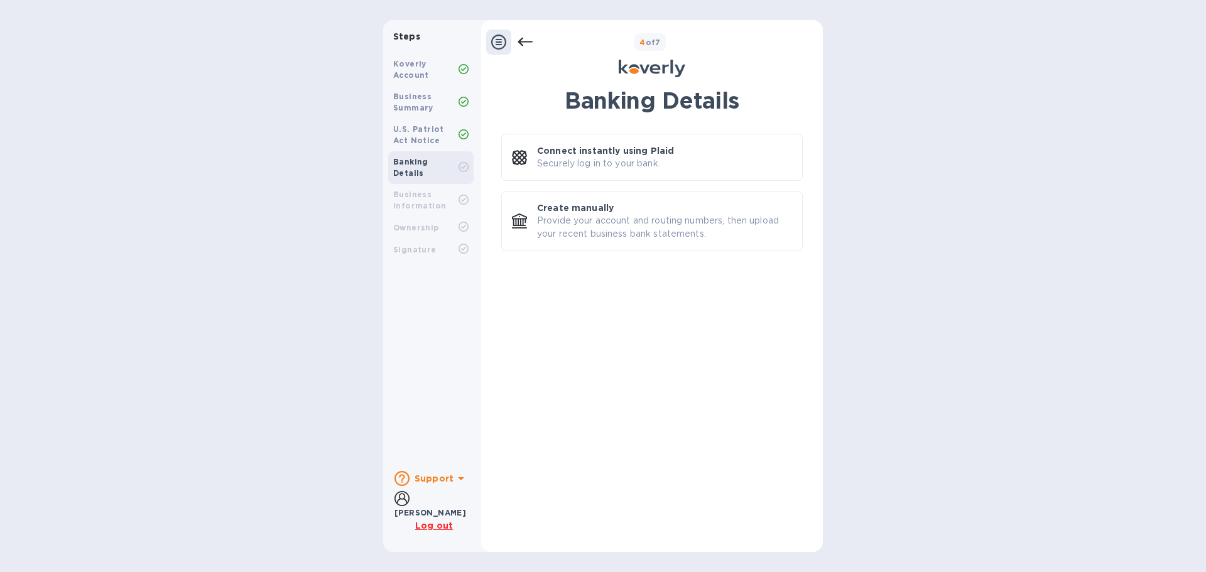
click at [439, 523] on u "Log out" at bounding box center [434, 526] width 38 height 10
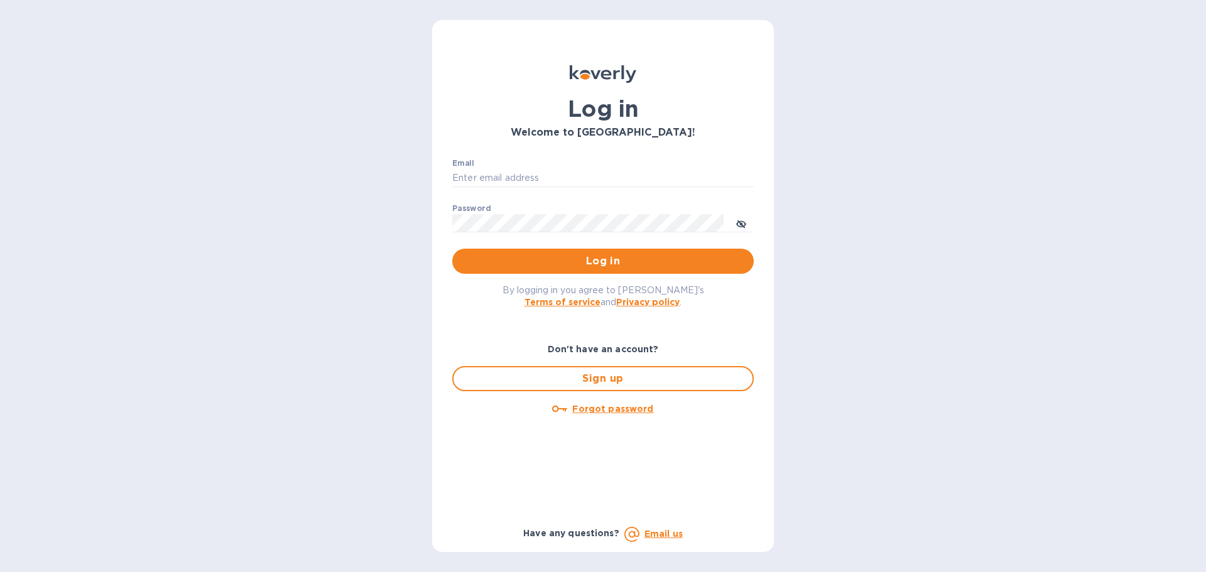
click at [72, 64] on div "Log in Welcome to Koverly! Email ​ Password ​ Log in By logging in you agree to…" at bounding box center [603, 286] width 1206 height 572
